Goal: Navigation & Orientation: Find specific page/section

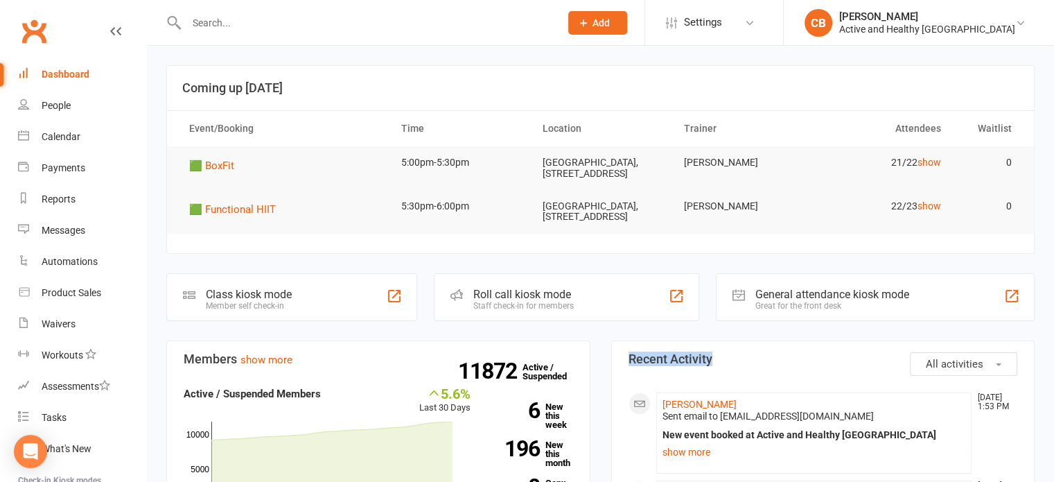
drag, startPoint x: 624, startPoint y: 379, endPoint x: 720, endPoint y: 378, distance: 95.6
click at [62, 132] on div "Calendar" at bounding box center [61, 136] width 39 height 11
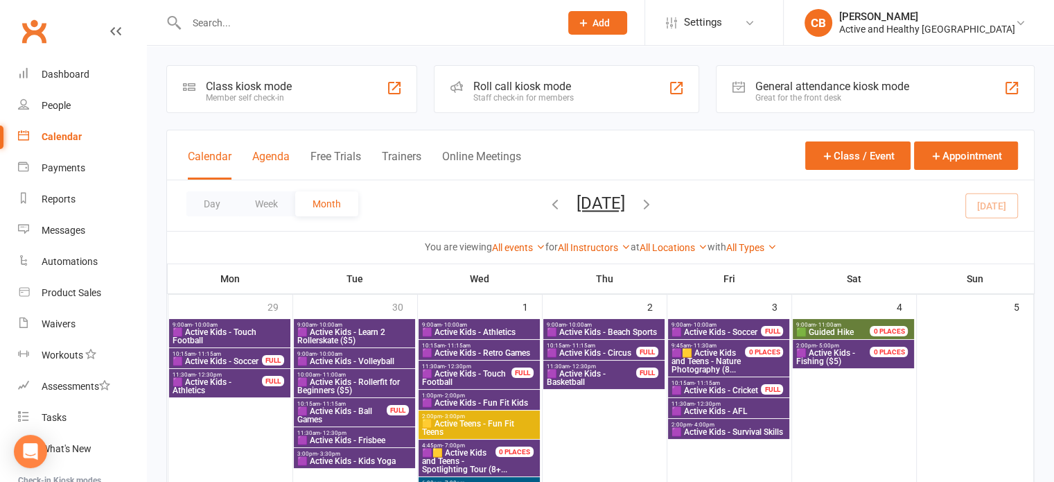
click at [283, 161] on button "Agenda" at bounding box center [270, 165] width 37 height 30
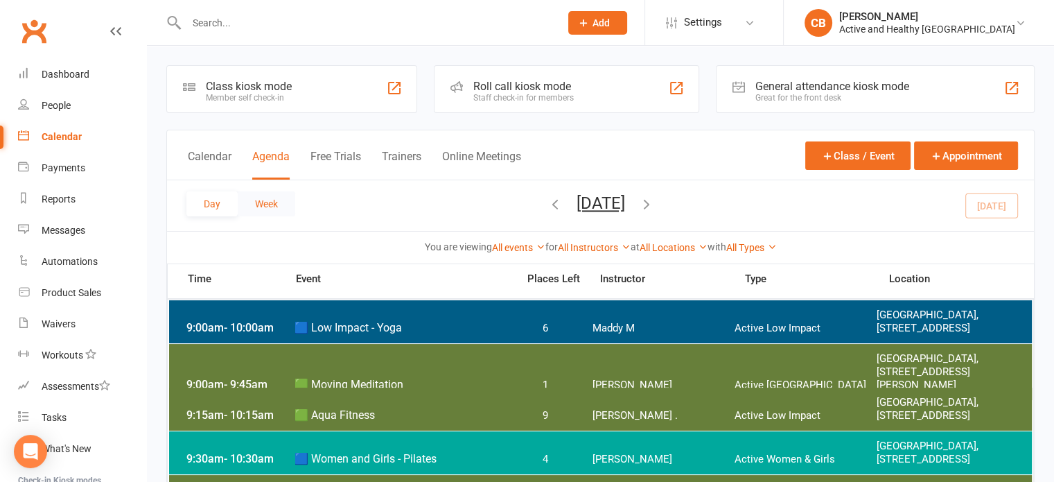
click at [260, 213] on button "Week" at bounding box center [267, 203] width 58 height 25
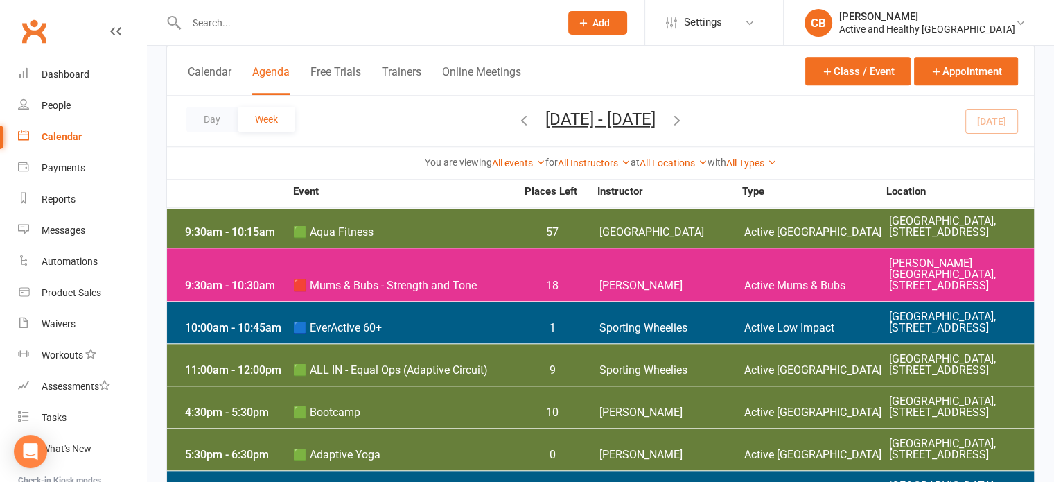
scroll to position [1386, 0]
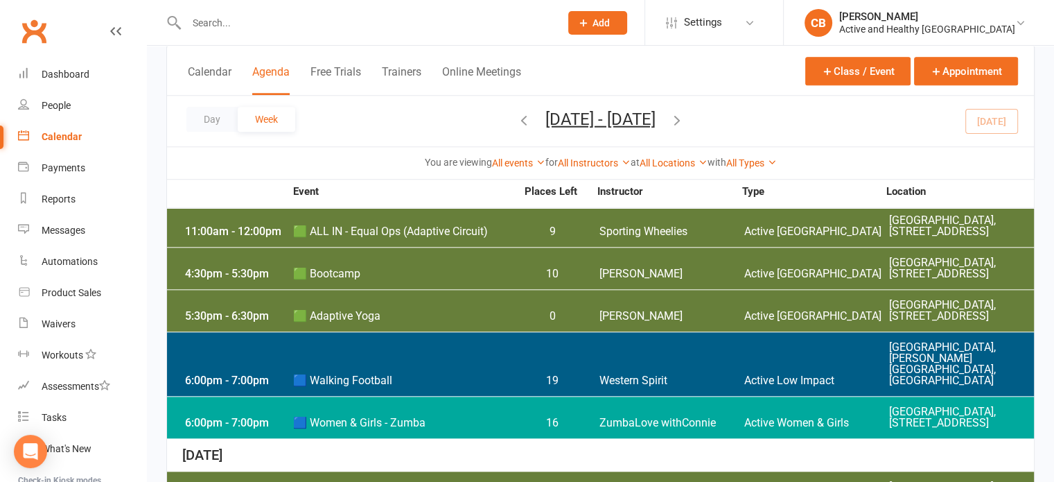
click at [516, 115] on icon "button" at bounding box center [523, 119] width 15 height 15
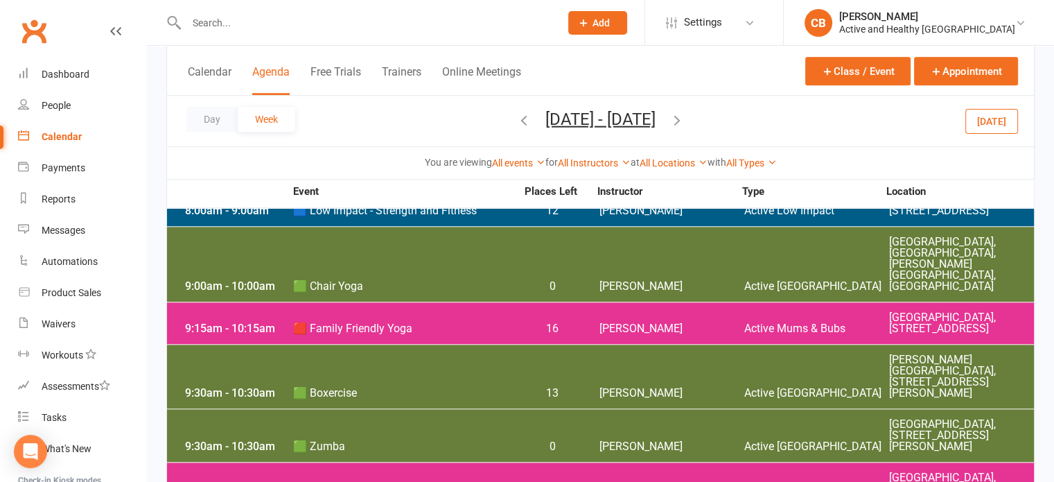
click at [516, 121] on icon "button" at bounding box center [523, 119] width 15 height 15
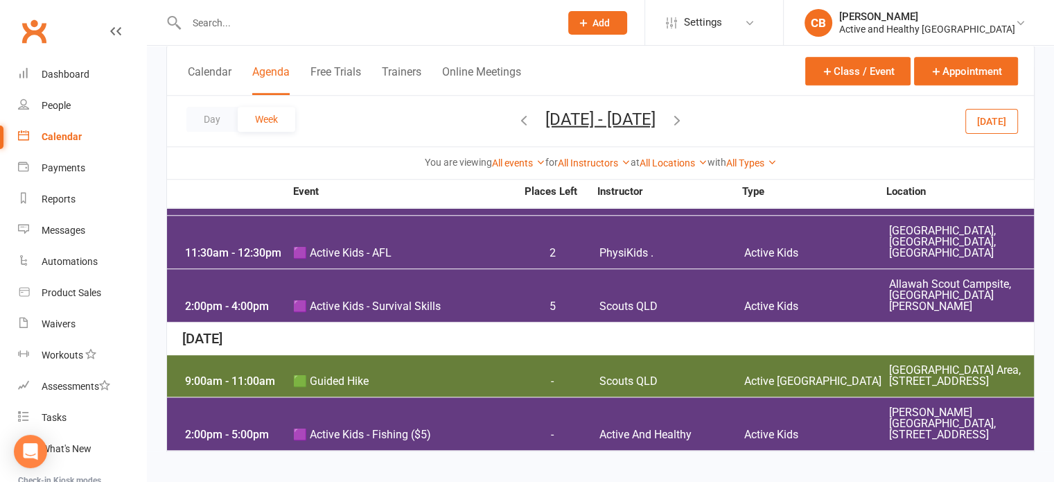
click at [516, 121] on icon "button" at bounding box center [523, 119] width 15 height 15
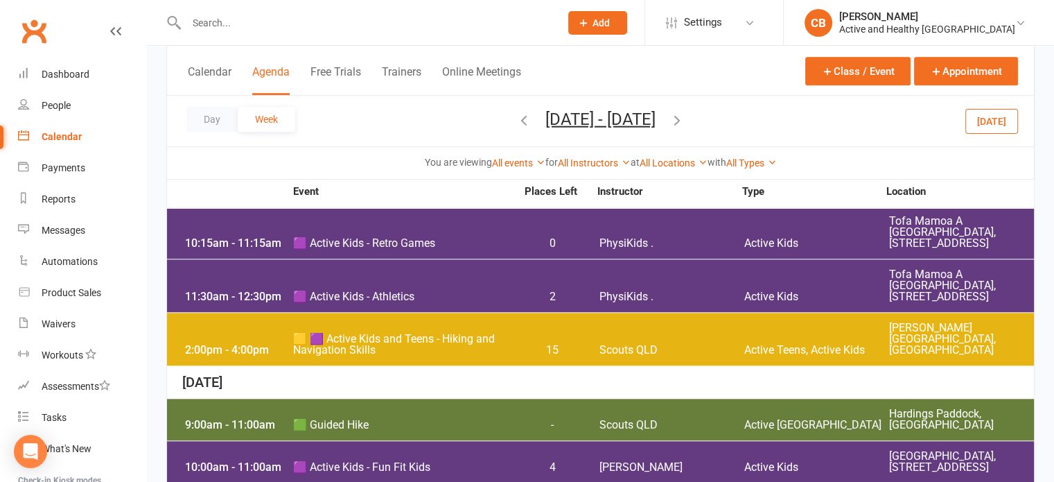
click at [516, 116] on icon "button" at bounding box center [523, 119] width 15 height 15
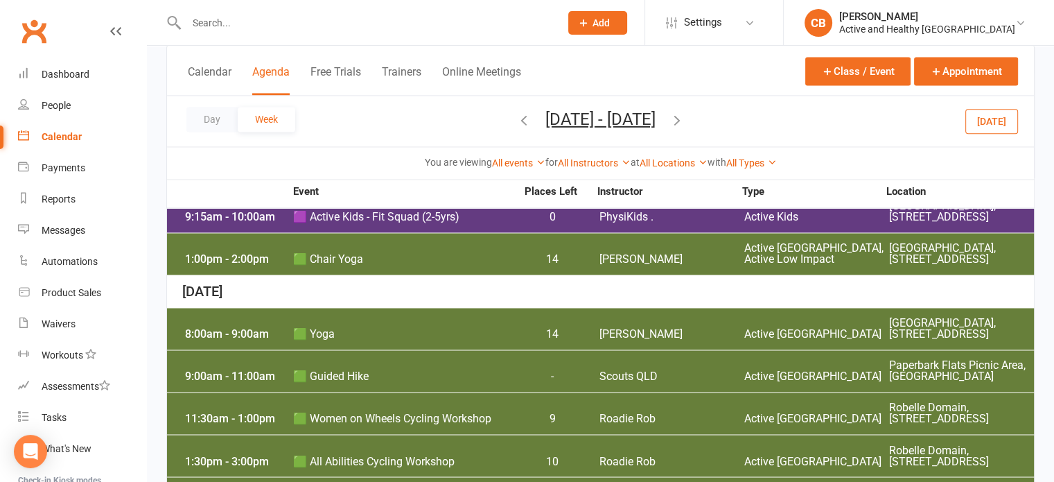
scroll to position [2217, 0]
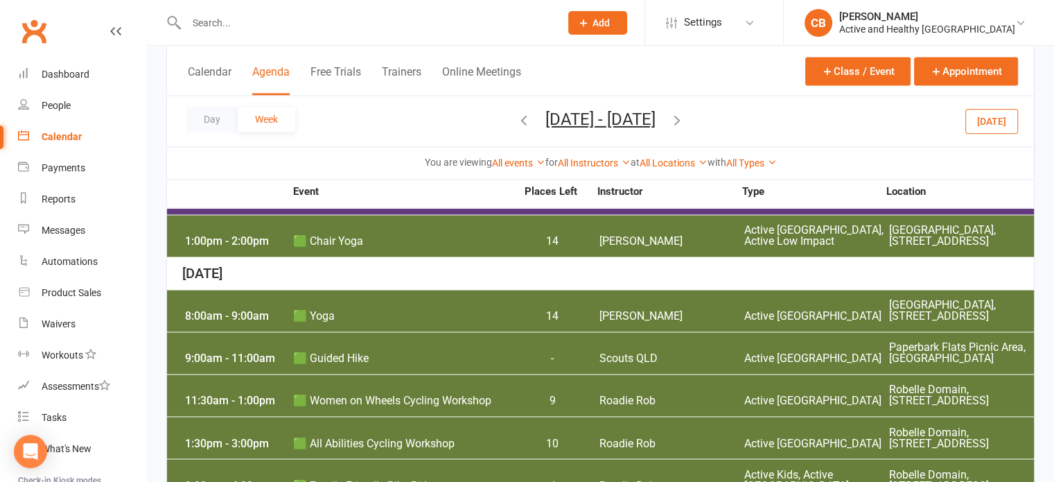
click at [754, 356] on div "9:00am - 11:00am 🟩 Guided Hike - Scouts QLD Active Ipswich Paperbark Flats Picn…" at bounding box center [600, 353] width 867 height 42
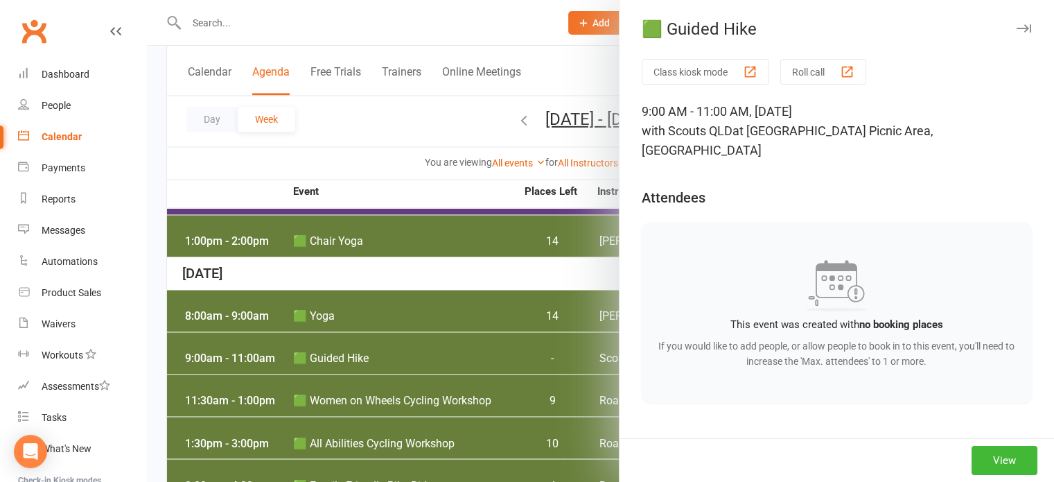
click at [321, 160] on div at bounding box center [600, 241] width 907 height 482
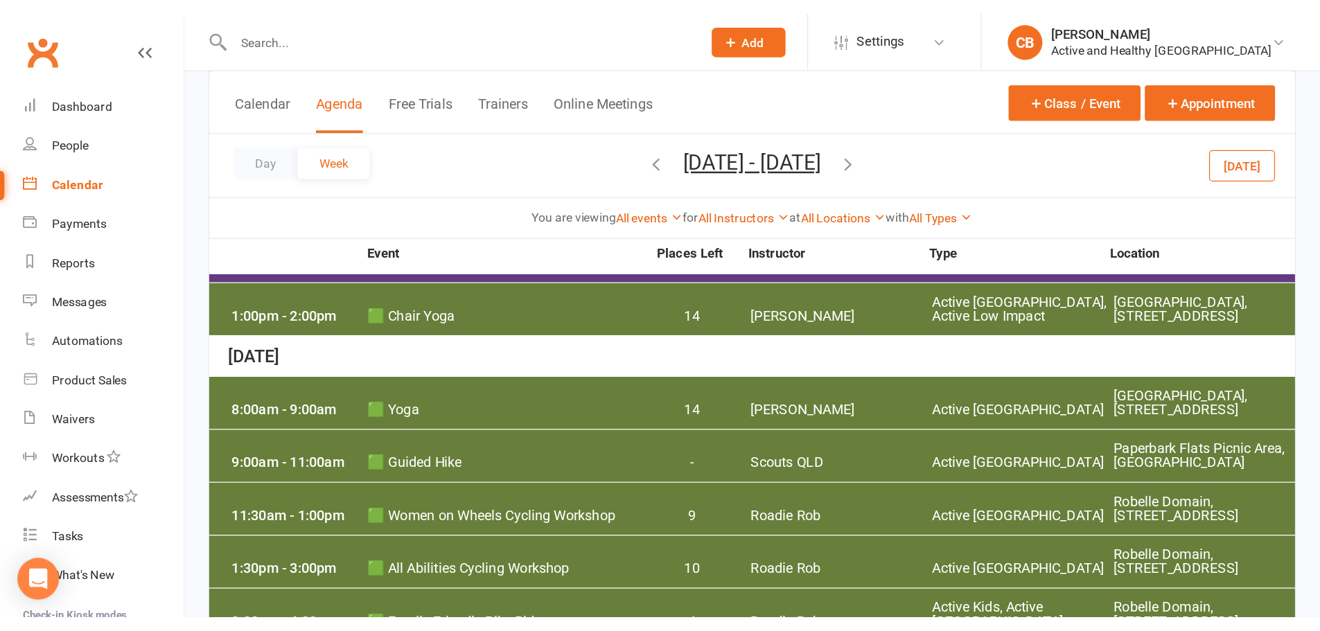
scroll to position [2047, 0]
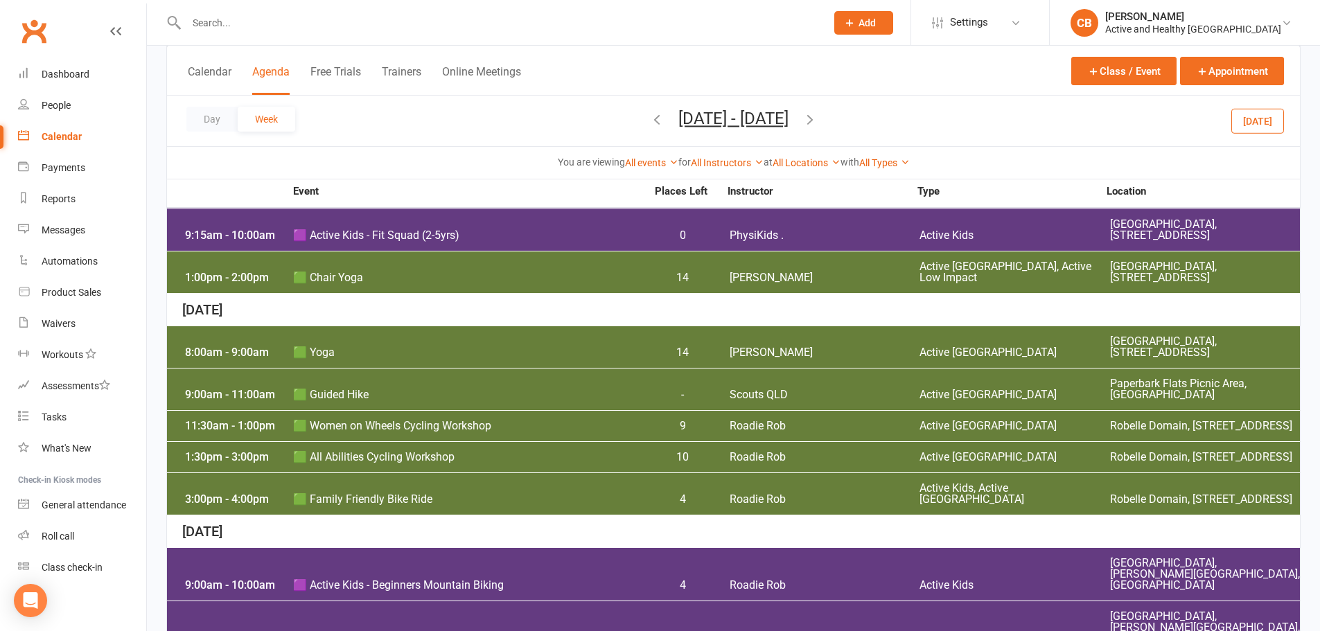
click at [1053, 121] on button "[DATE]" at bounding box center [1257, 120] width 53 height 25
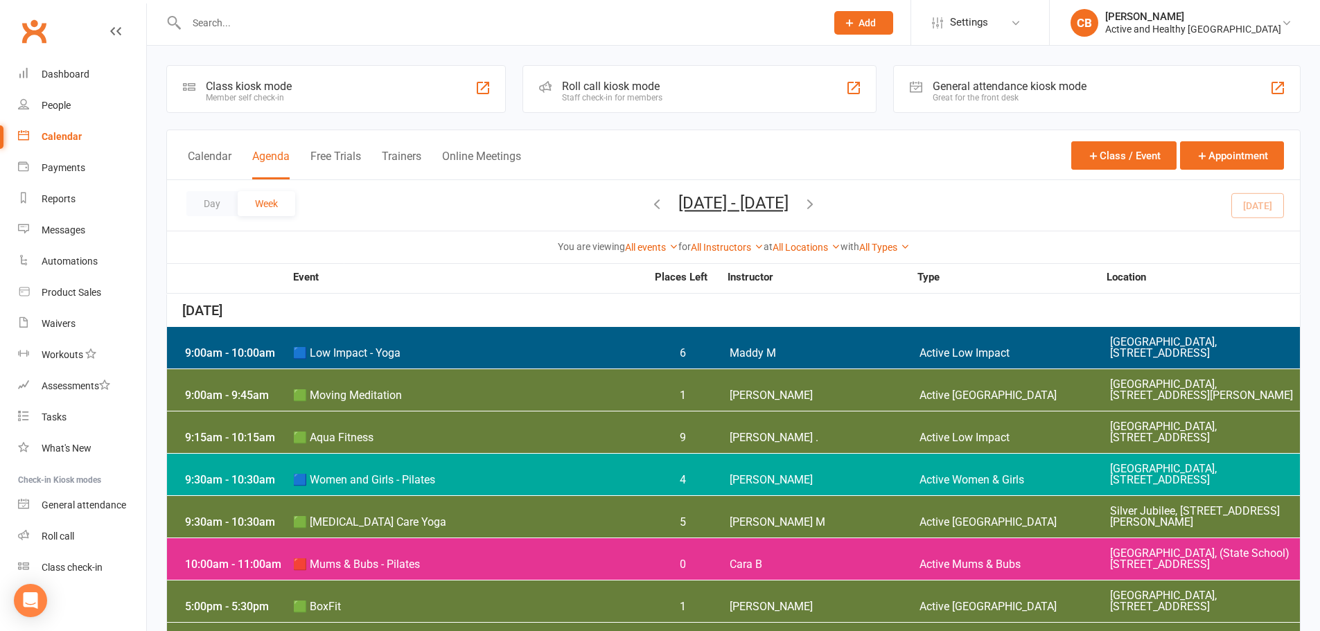
scroll to position [69, 0]
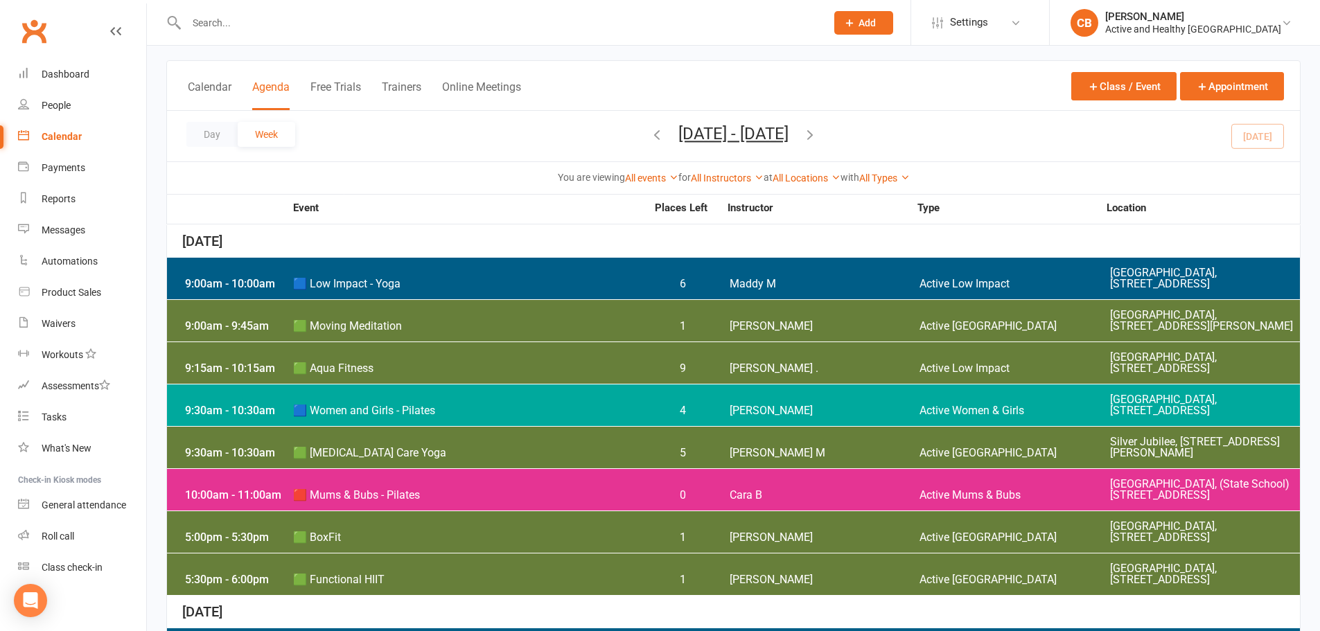
click at [897, 391] on div "9:30am - 10:30am 🟦 Women and Girls - Pilates 4 Amber T Active Women & Girls [GE…" at bounding box center [733, 406] width 1133 height 42
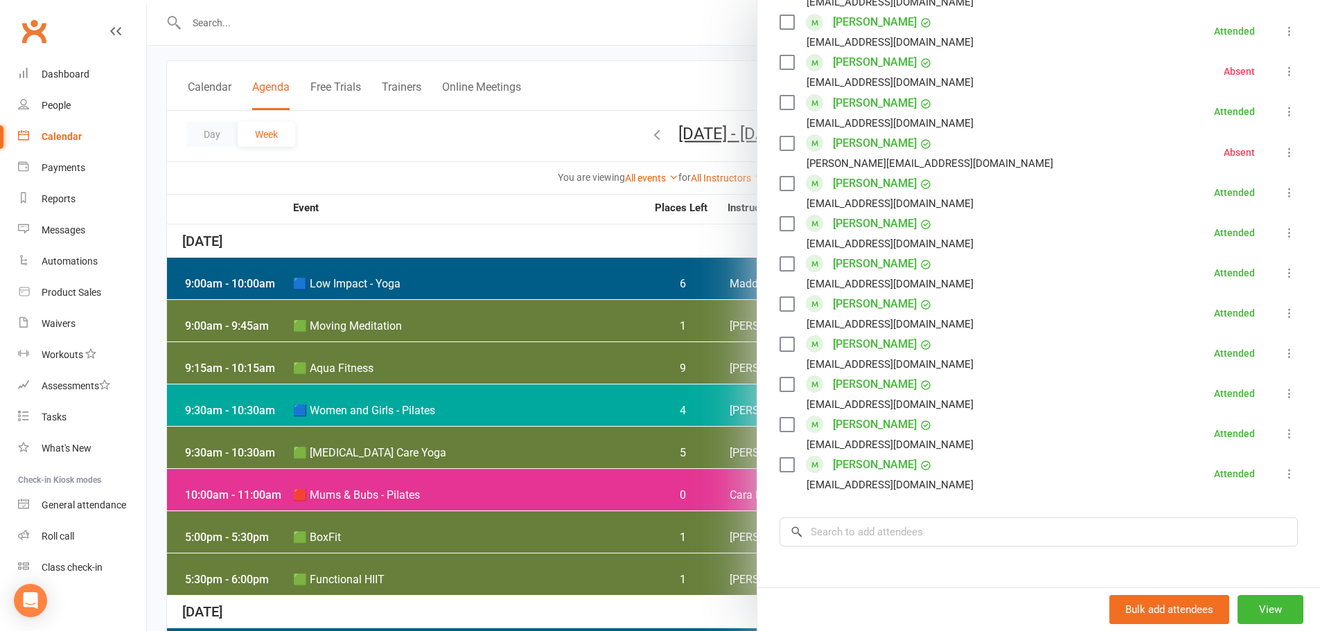
scroll to position [139, 0]
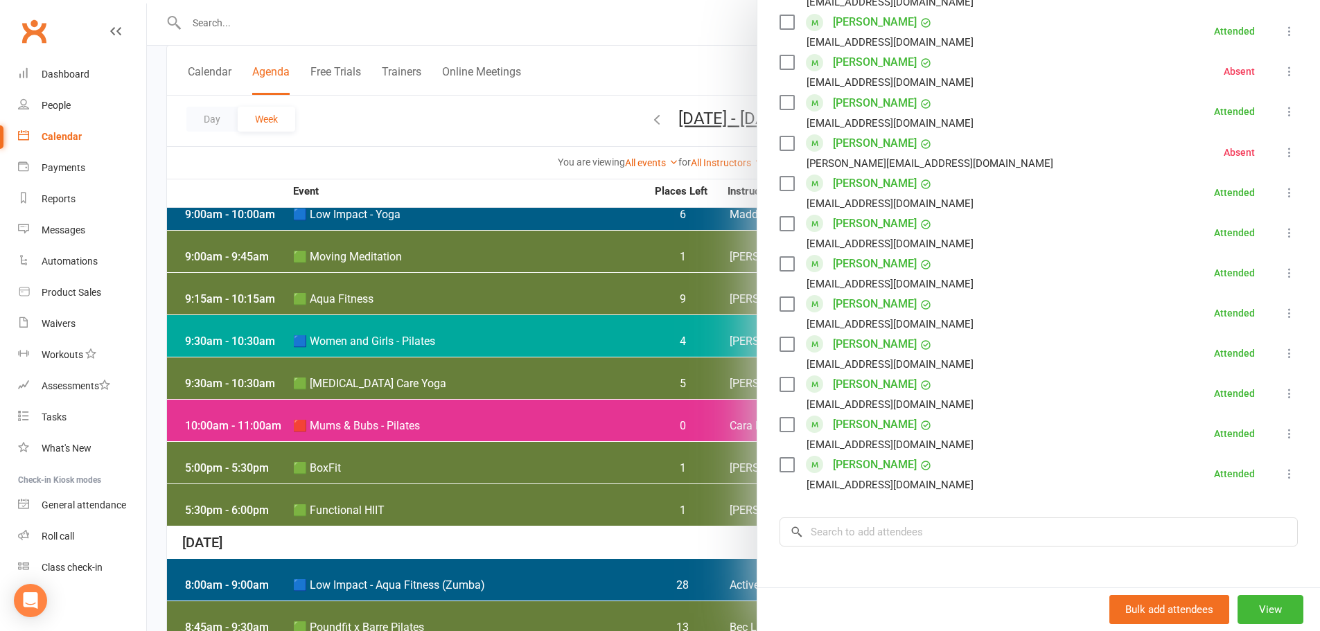
click at [419, 147] on div at bounding box center [733, 315] width 1173 height 631
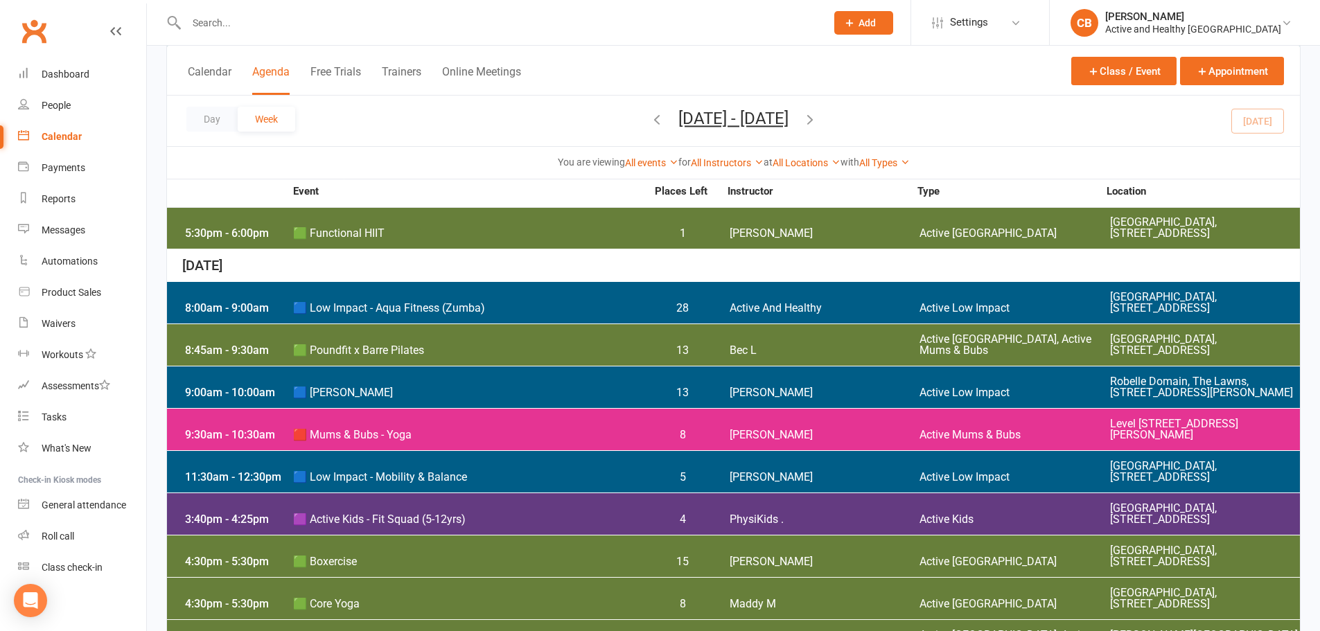
scroll to position [485, 0]
